Goal: Task Accomplishment & Management: Use online tool/utility

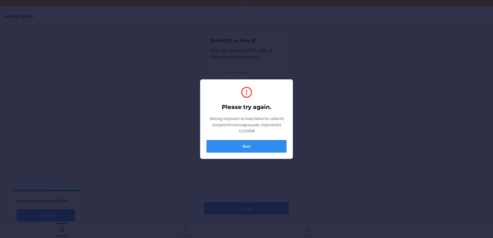
click at [274, 148] on button "Back" at bounding box center [247, 146] width 80 height 12
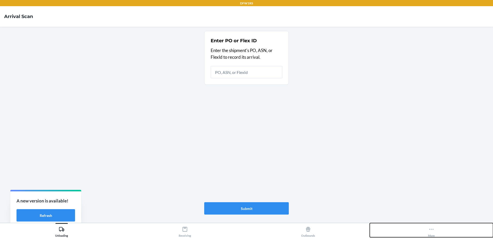
click at [435, 228] on button "More" at bounding box center [431, 230] width 123 height 14
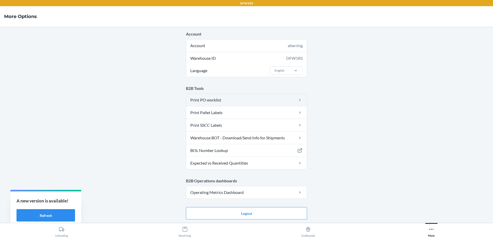
click at [225, 100] on link "Print PO worklist" at bounding box center [246, 100] width 121 height 12
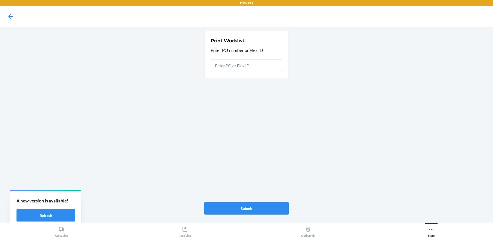
click at [227, 66] on input "text" at bounding box center [247, 66] width 72 height 12
type input "9918220"
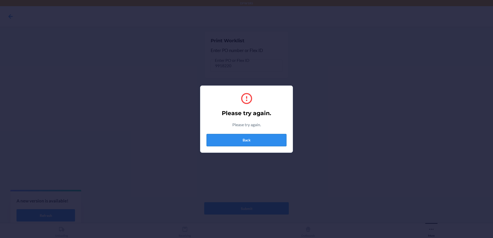
click at [254, 139] on button "Back" at bounding box center [247, 140] width 80 height 12
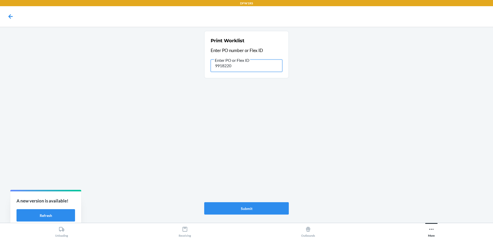
click at [229, 65] on input "9918220" at bounding box center [247, 66] width 72 height 12
paste input "426"
type input "9914260"
click at [260, 209] on button "Submit" at bounding box center [246, 208] width 85 height 12
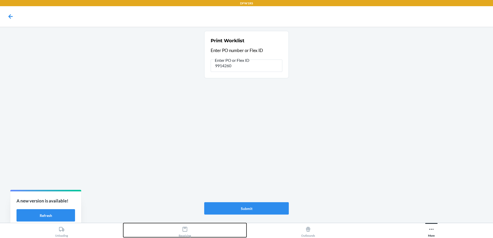
click at [182, 230] on icon at bounding box center [185, 230] width 6 height 6
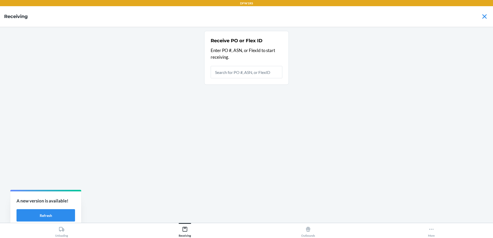
click at [225, 70] on input "text" at bounding box center [247, 72] width 72 height 12
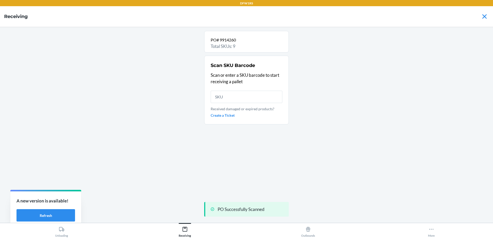
click at [231, 93] on input "text" at bounding box center [247, 97] width 72 height 12
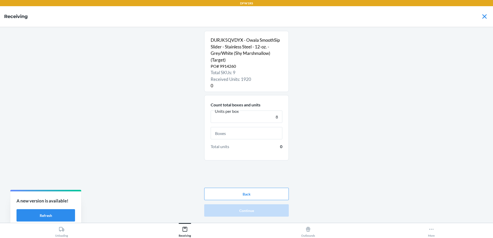
type input "8"
click at [240, 133] on input "text" at bounding box center [247, 133] width 72 height 12
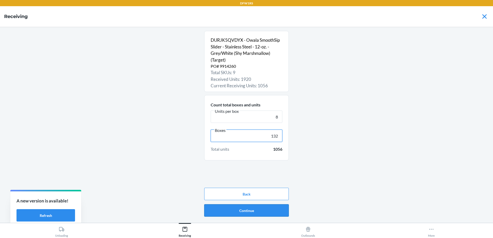
type input "132"
click at [257, 215] on button "Continue" at bounding box center [246, 211] width 85 height 12
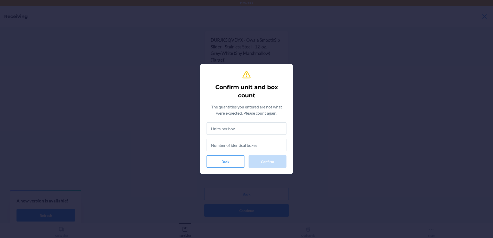
click at [247, 130] on input "text" at bounding box center [247, 129] width 80 height 12
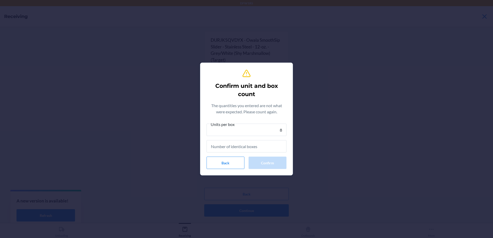
type input "8"
click at [251, 143] on input "text" at bounding box center [247, 146] width 80 height 12
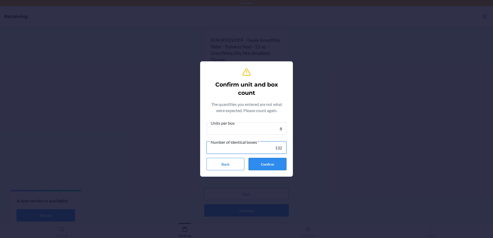
type input "132"
click at [268, 164] on button "Confirm" at bounding box center [268, 164] width 38 height 12
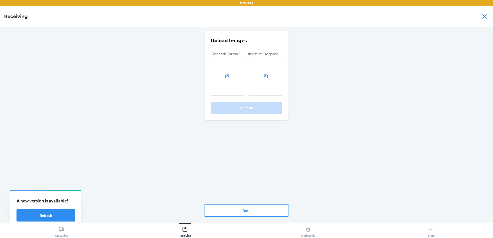
click at [225, 72] on label at bounding box center [228, 76] width 34 height 39
click at [0, 0] on input "file" at bounding box center [0, 0] width 0 height 0
click at [257, 75] on label at bounding box center [265, 76] width 34 height 39
click at [0, 0] on input "file" at bounding box center [0, 0] width 0 height 0
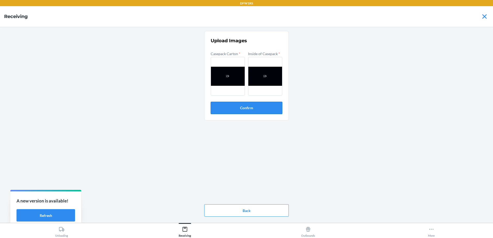
click at [239, 111] on button "Confirm" at bounding box center [247, 108] width 72 height 12
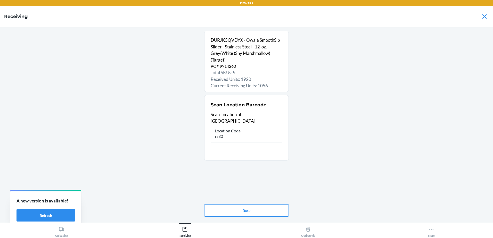
type input "rs306"
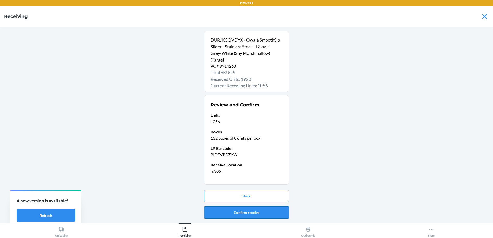
click at [253, 212] on button "Confirm receive" at bounding box center [246, 213] width 85 height 12
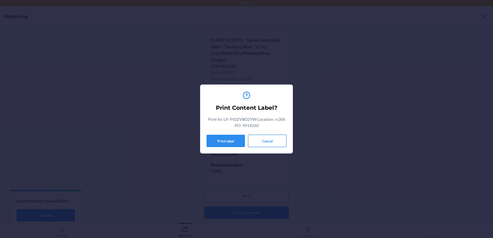
click at [261, 138] on button "Cancel" at bounding box center [267, 141] width 38 height 12
